Goal: Entertainment & Leisure: Consume media (video, audio)

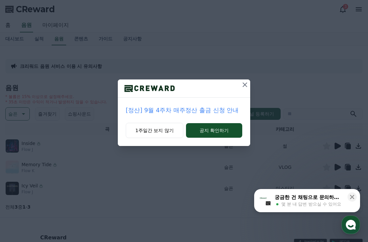
click at [243, 85] on icon at bounding box center [245, 85] width 8 height 8
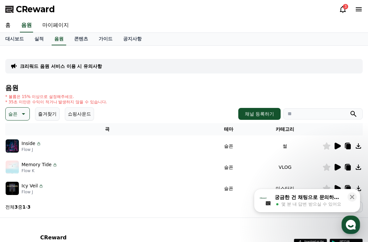
click at [22, 118] on button "슬픈" at bounding box center [17, 113] width 24 height 13
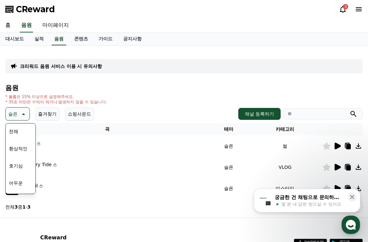
click at [21, 167] on button "호기심" at bounding box center [15, 165] width 19 height 15
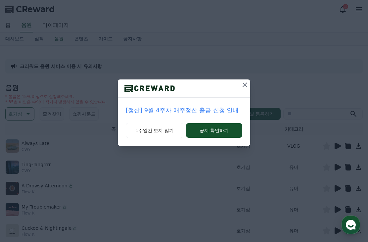
click at [245, 89] on button at bounding box center [244, 84] width 11 height 11
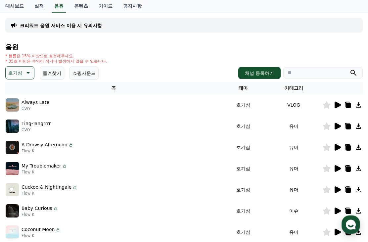
scroll to position [41, 0]
click at [338, 104] on icon at bounding box center [337, 104] width 6 height 7
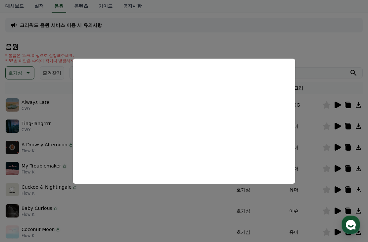
click at [113, 41] on button "close modal" at bounding box center [184, 121] width 368 height 242
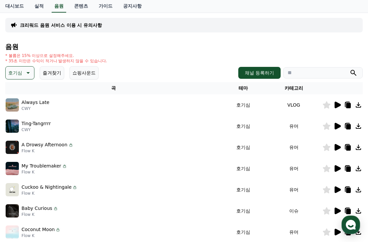
click at [15, 76] on p "호기심" at bounding box center [15, 72] width 14 height 9
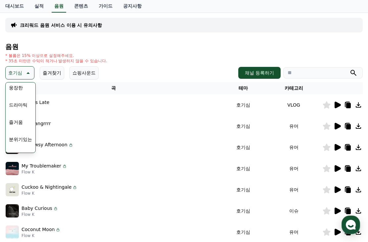
scroll to position [140, 0]
click at [19, 93] on button "웅장한" at bounding box center [15, 87] width 19 height 15
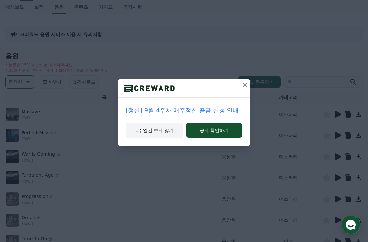
click at [165, 132] on button "1주일간 보지 않기" at bounding box center [155, 130] width 58 height 15
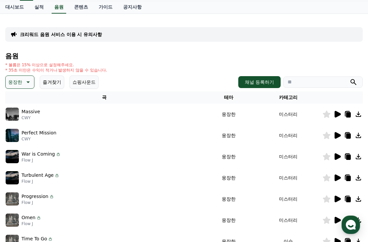
click at [339, 115] on icon at bounding box center [337, 114] width 6 height 7
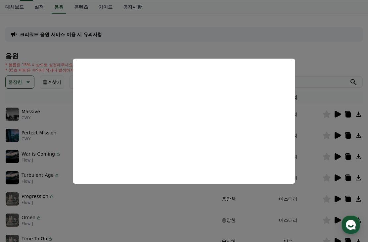
click at [316, 161] on button "close modal" at bounding box center [184, 121] width 368 height 242
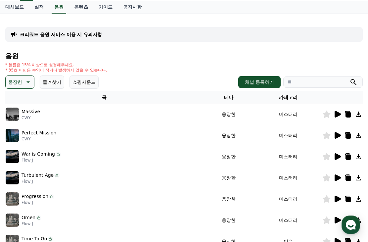
scroll to position [67, 0]
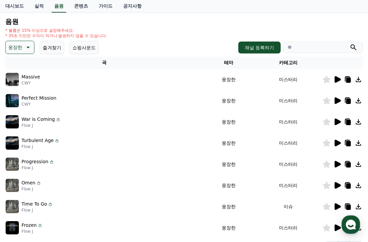
click at [27, 46] on icon at bounding box center [27, 48] width 8 height 8
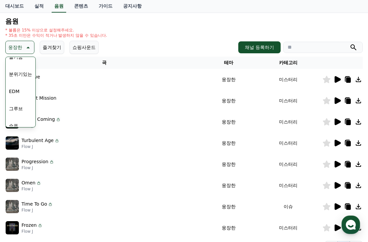
scroll to position [183, 0]
click at [17, 76] on button "분위기있는" at bounding box center [20, 71] width 28 height 15
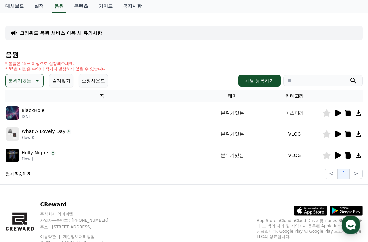
click at [339, 137] on icon at bounding box center [337, 134] width 8 height 8
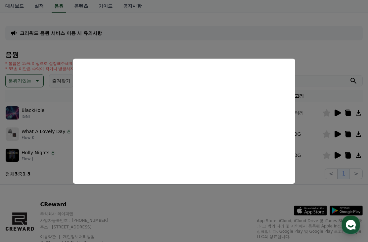
click at [212, 58] on button "close modal" at bounding box center [184, 121] width 368 height 242
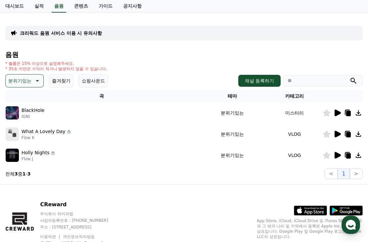
click at [334, 158] on icon at bounding box center [337, 155] width 8 height 8
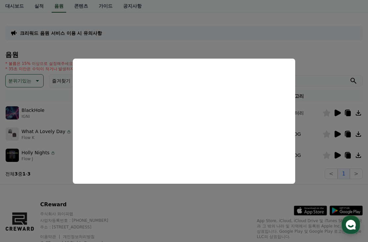
click at [180, 50] on button "close modal" at bounding box center [184, 121] width 368 height 242
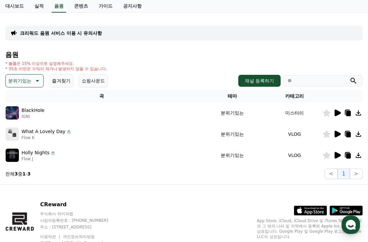
click at [18, 81] on p "분위기있는" at bounding box center [19, 80] width 23 height 9
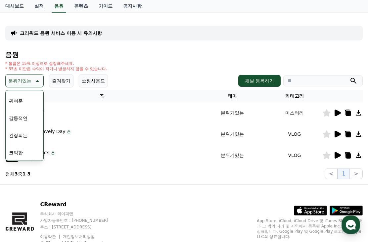
scroll to position [272, 0]
click at [11, 118] on button "감동적인" at bounding box center [18, 118] width 24 height 15
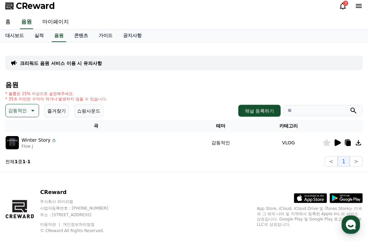
scroll to position [9, 0]
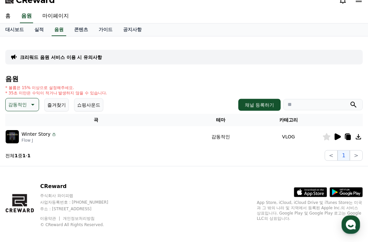
click at [336, 140] on icon at bounding box center [337, 137] width 8 height 8
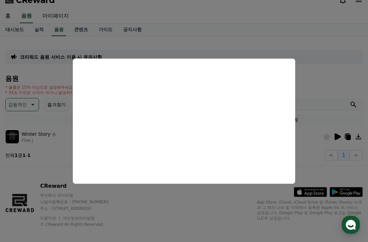
click at [176, 197] on button "close modal" at bounding box center [184, 121] width 368 height 242
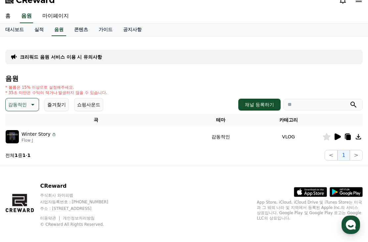
click at [347, 137] on icon at bounding box center [348, 137] width 5 height 5
